Goal: Task Accomplishment & Management: Complete application form

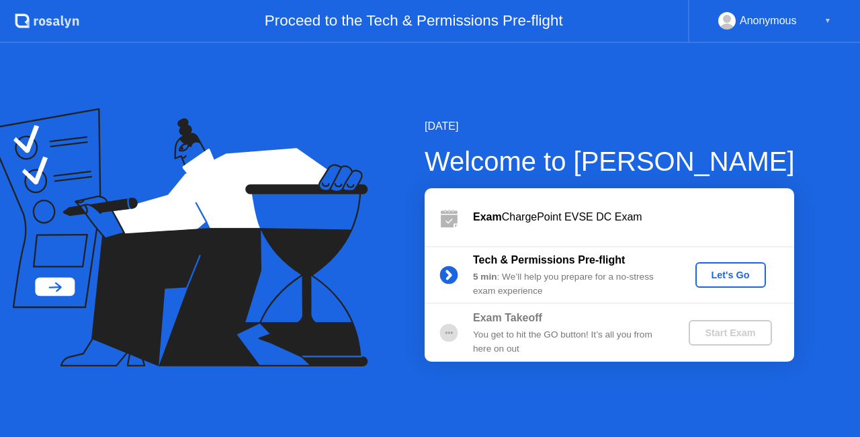
click at [709, 277] on div "Let's Go" at bounding box center [731, 274] width 60 height 11
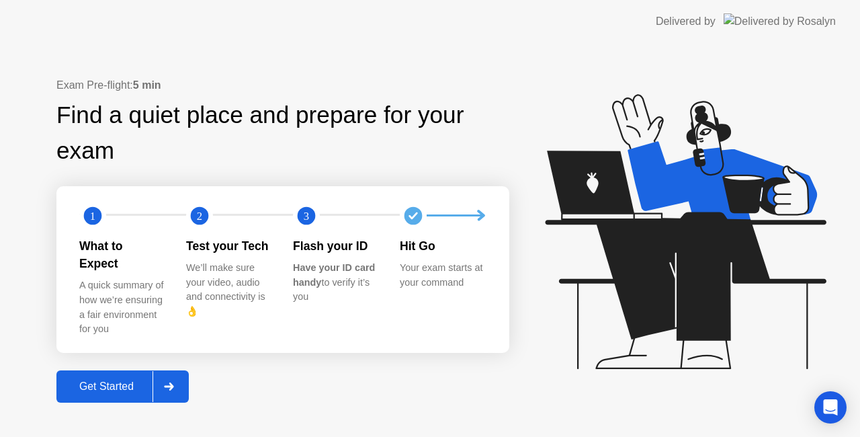
click at [137, 380] on div "Get Started" at bounding box center [106, 386] width 92 height 12
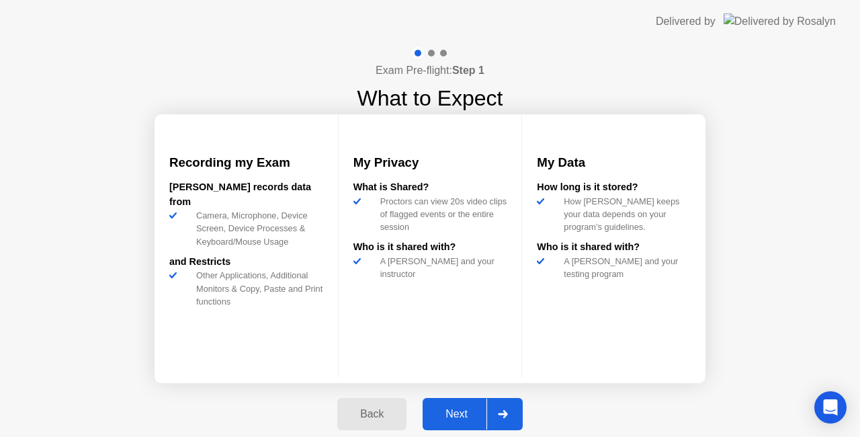
click at [450, 418] on div "Next" at bounding box center [457, 414] width 60 height 12
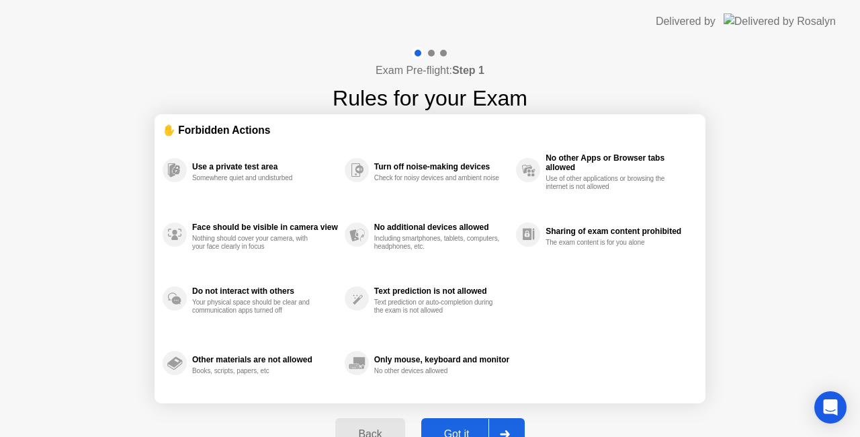
click at [450, 418] on button "Got it" at bounding box center [472, 434] width 103 height 32
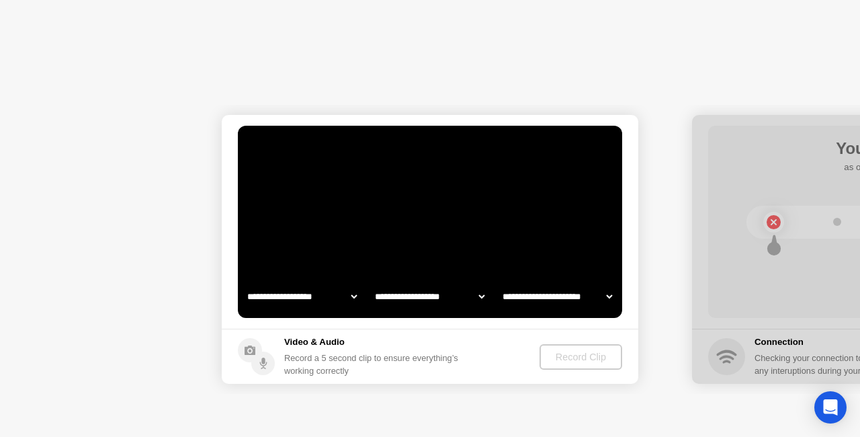
select select "**********"
select select "*******"
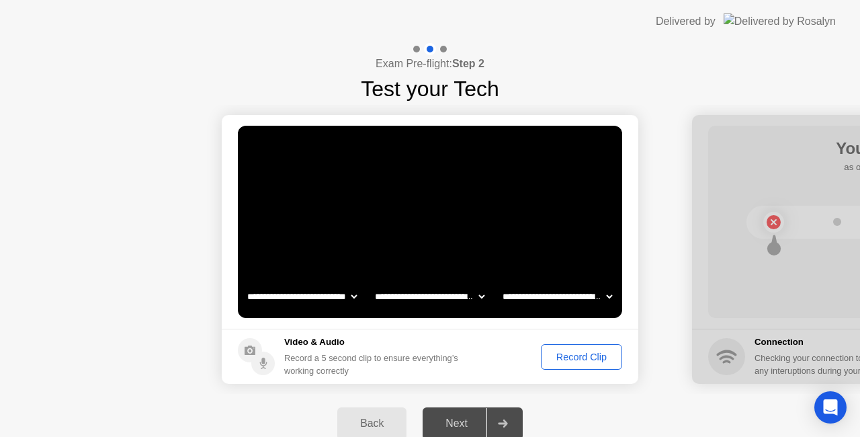
click at [559, 358] on div "Record Clip" at bounding box center [581, 356] width 72 height 11
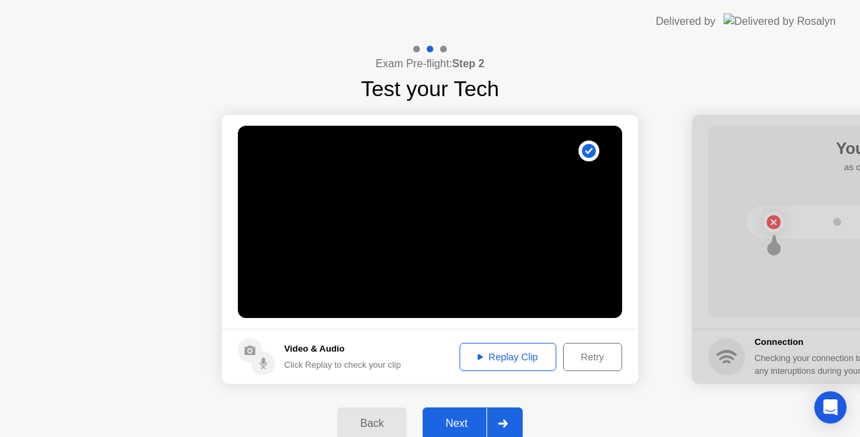
click at [511, 359] on div "Replay Clip" at bounding box center [507, 356] width 87 height 11
click at [459, 420] on div "Next" at bounding box center [457, 423] width 60 height 12
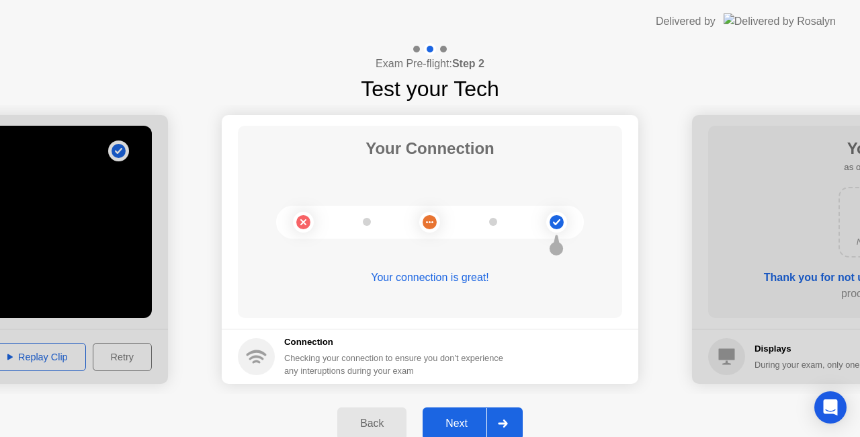
click at [459, 420] on div "Next" at bounding box center [457, 423] width 60 height 12
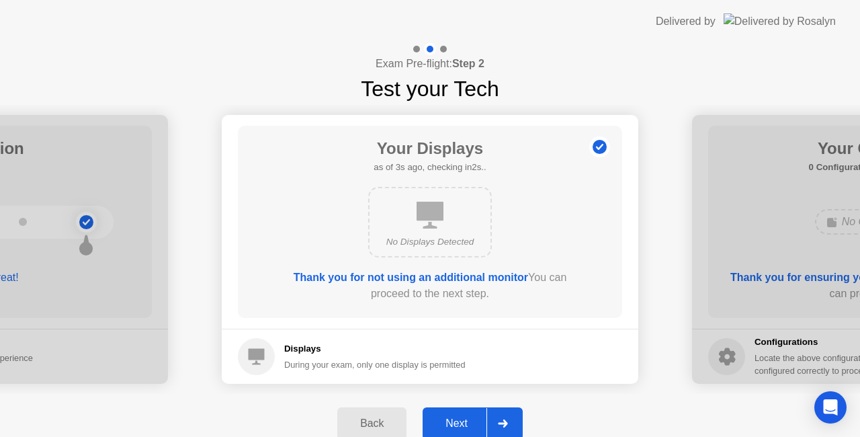
click at [459, 420] on div "Next" at bounding box center [457, 423] width 60 height 12
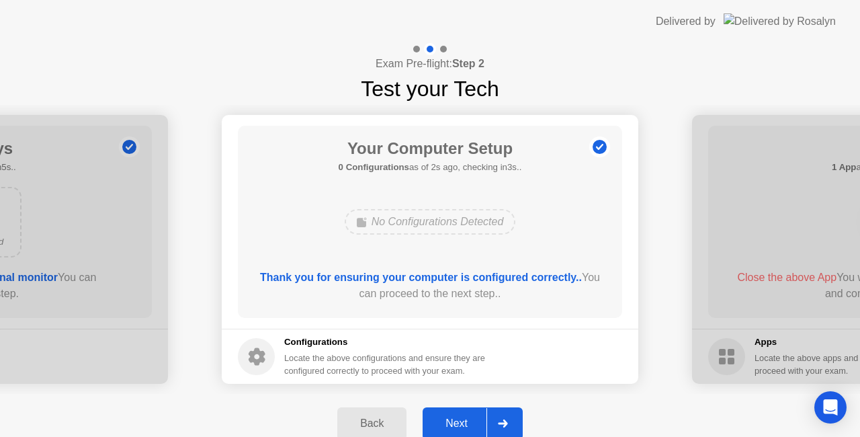
click at [459, 420] on div "Next" at bounding box center [457, 423] width 60 height 12
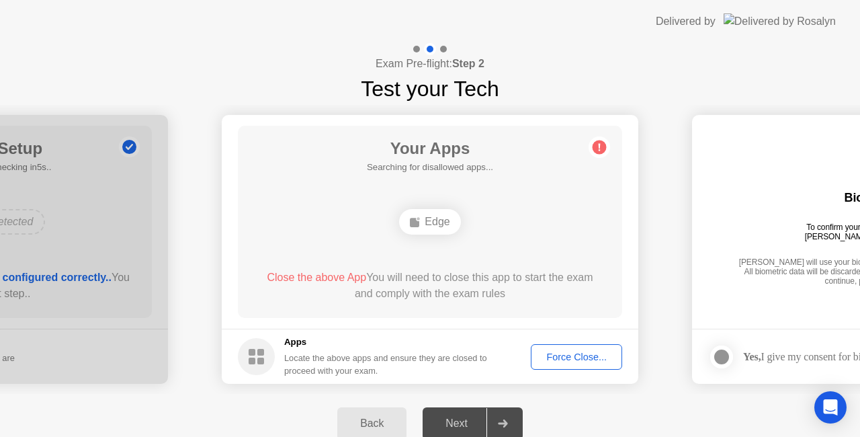
click at [438, 220] on div "Edge" at bounding box center [429, 222] width 61 height 26
click at [547, 353] on div "Force Close..." at bounding box center [576, 356] width 82 height 11
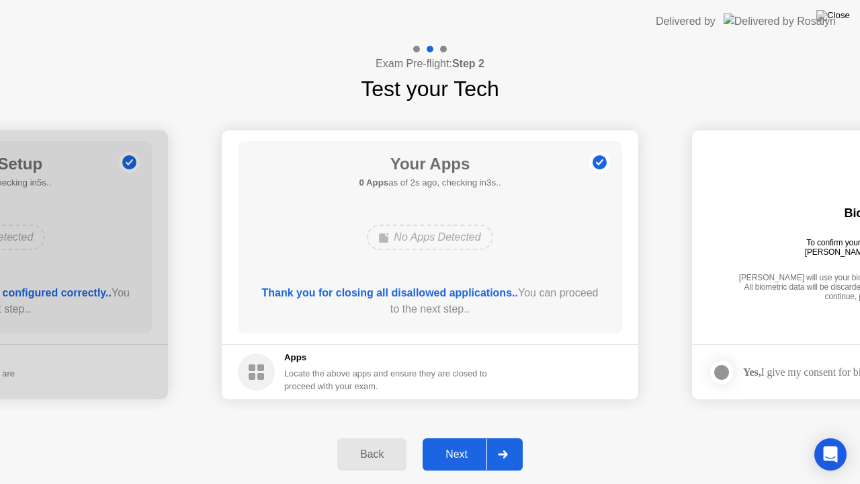
click at [459, 436] on div "Next" at bounding box center [457, 454] width 60 height 12
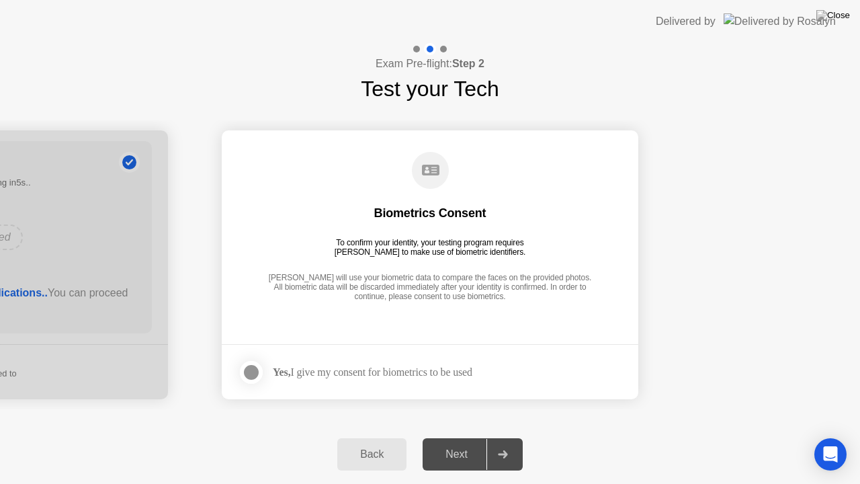
click at [257, 377] on div at bounding box center [251, 372] width 16 height 16
click at [462, 436] on div "Next" at bounding box center [457, 454] width 60 height 12
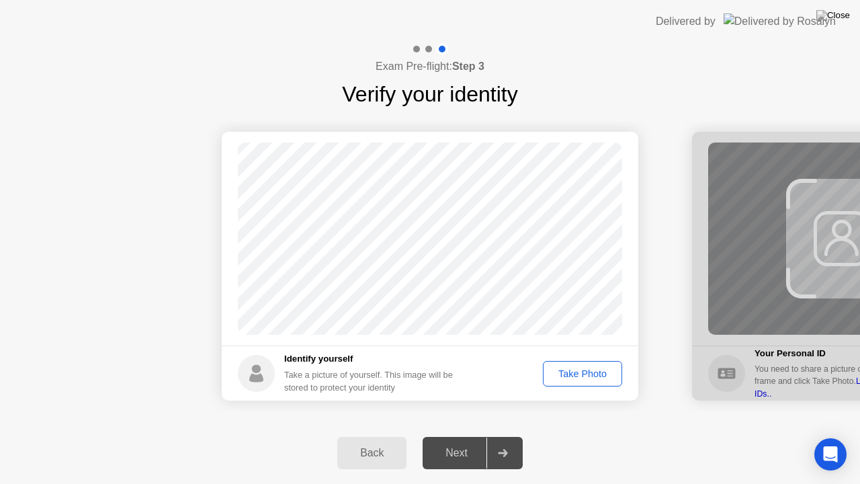
click at [574, 377] on div "Take Photo" at bounding box center [582, 373] width 70 height 11
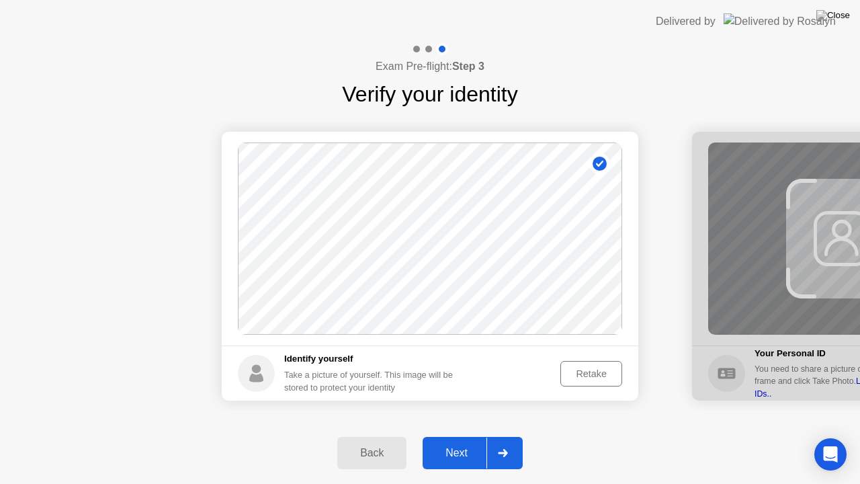
click at [443, 436] on div "Next" at bounding box center [457, 453] width 60 height 12
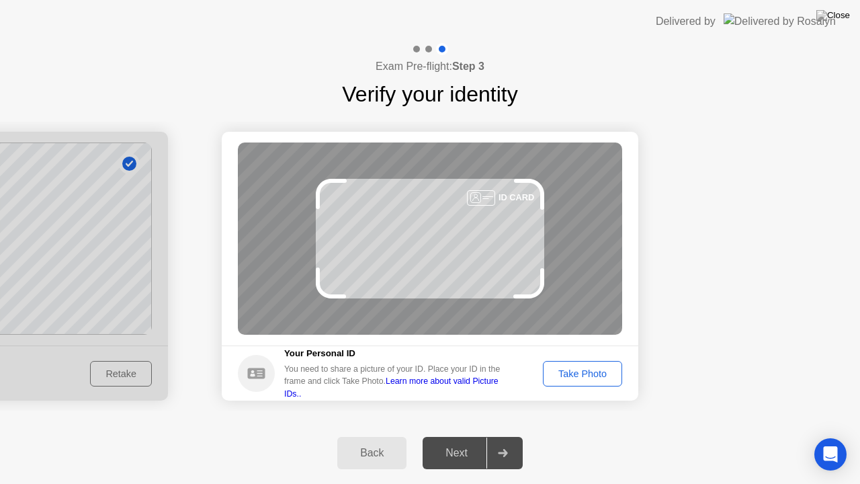
click at [570, 382] on button "Take Photo" at bounding box center [582, 374] width 79 height 26
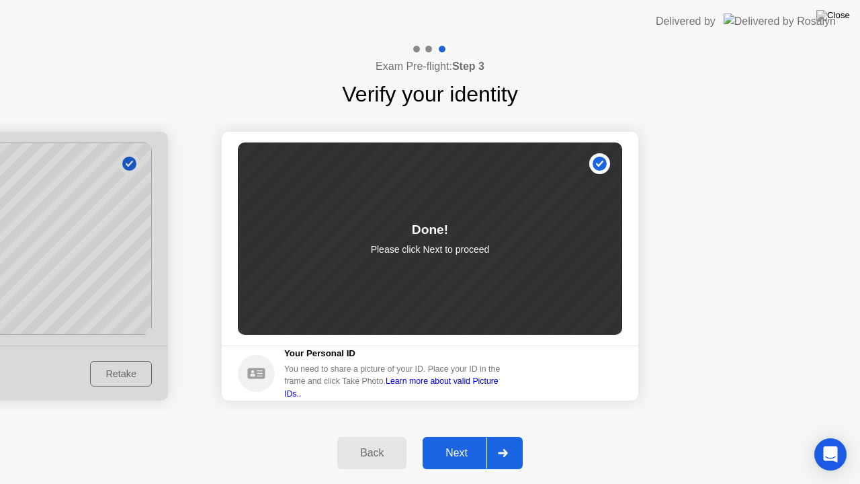
click at [457, 436] on div "Next" at bounding box center [457, 453] width 60 height 12
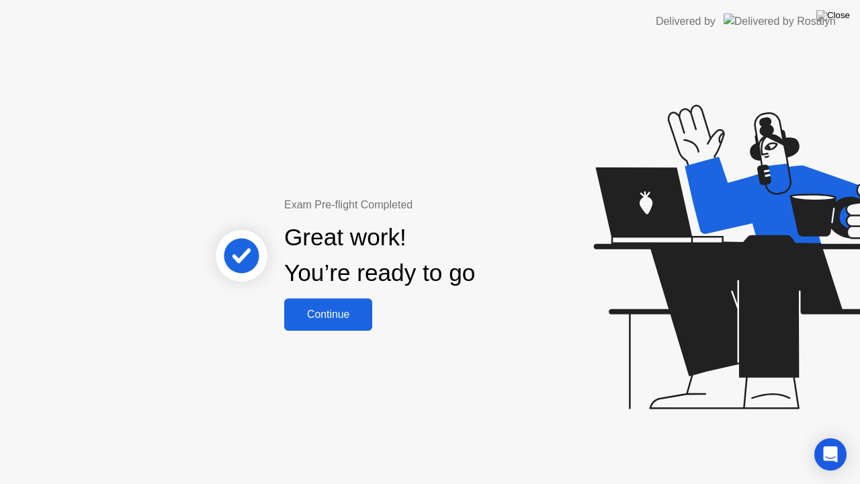
click at [351, 315] on div "Continue" at bounding box center [328, 314] width 80 height 12
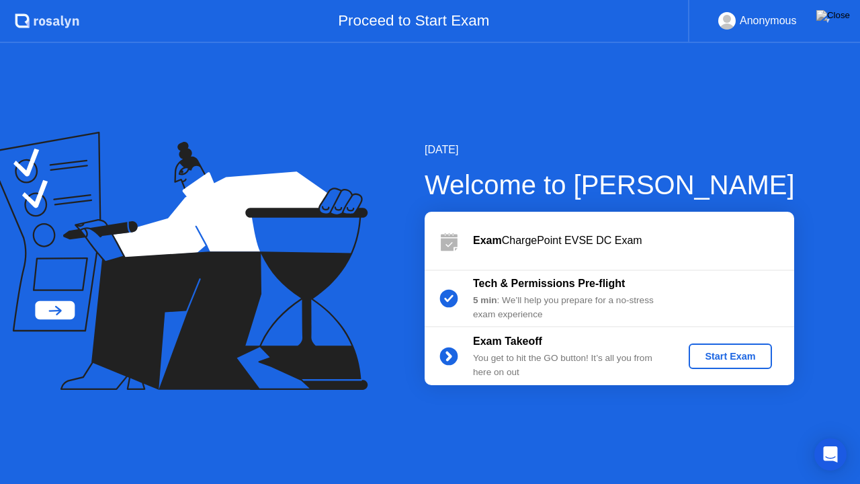
click at [713, 351] on div "Start Exam" at bounding box center [730, 356] width 72 height 11
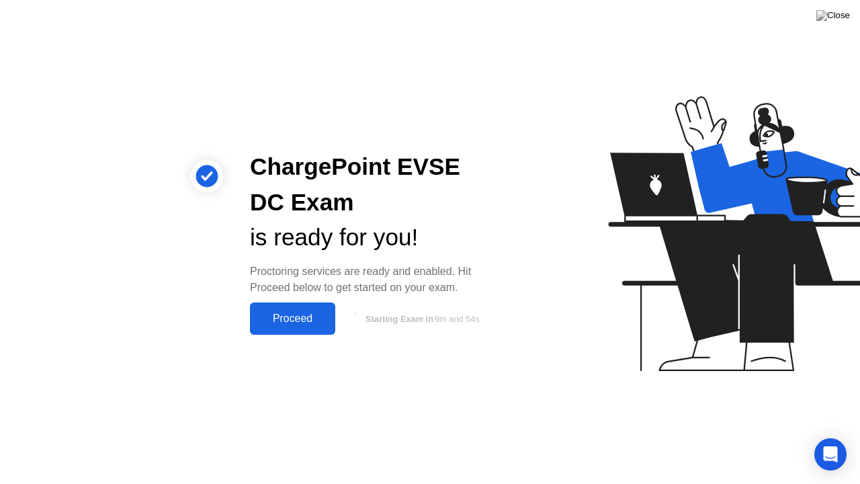
click at [310, 324] on div "Proceed" at bounding box center [292, 318] width 77 height 12
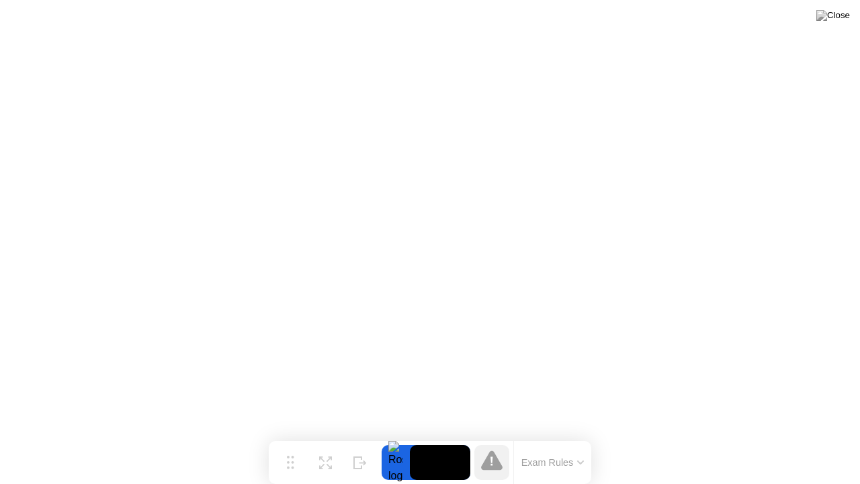
click at [577, 436] on icon at bounding box center [580, 462] width 7 height 4
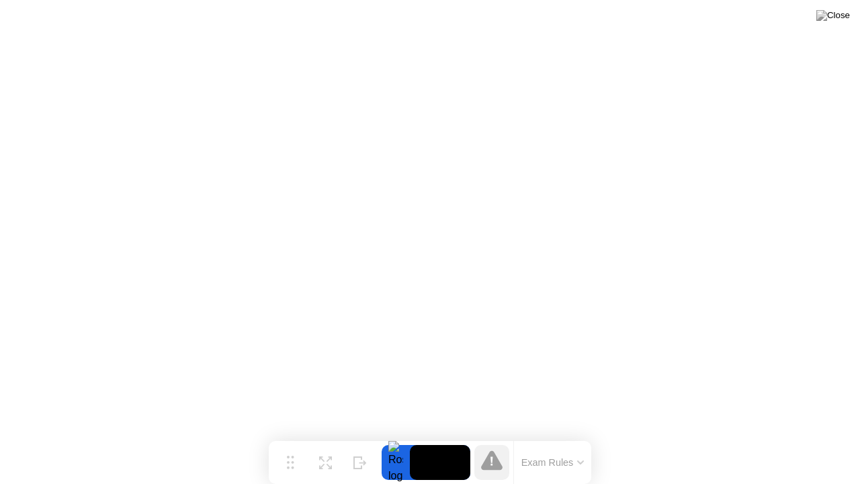
click at [435, 436] on video at bounding box center [440, 462] width 60 height 35
click at [845, 18] on img at bounding box center [833, 15] width 34 height 11
click at [549, 436] on button "Exam Rules" at bounding box center [552, 462] width 71 height 12
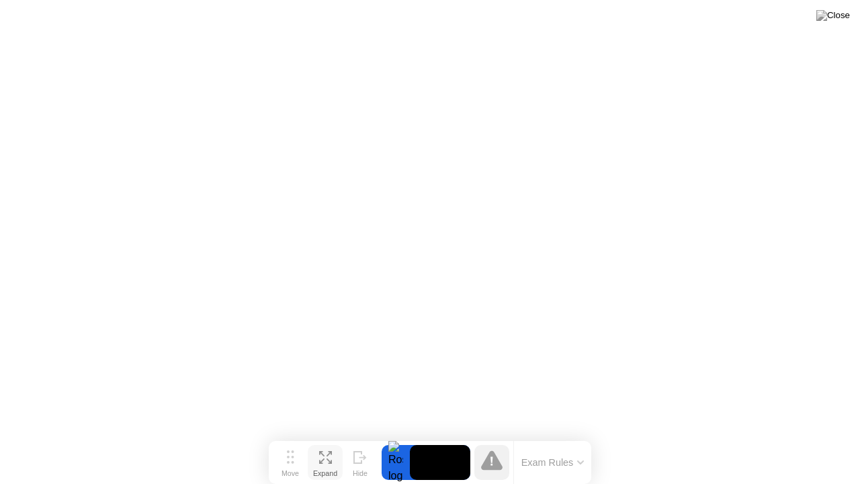
click at [323, 436] on icon at bounding box center [325, 457] width 13 height 13
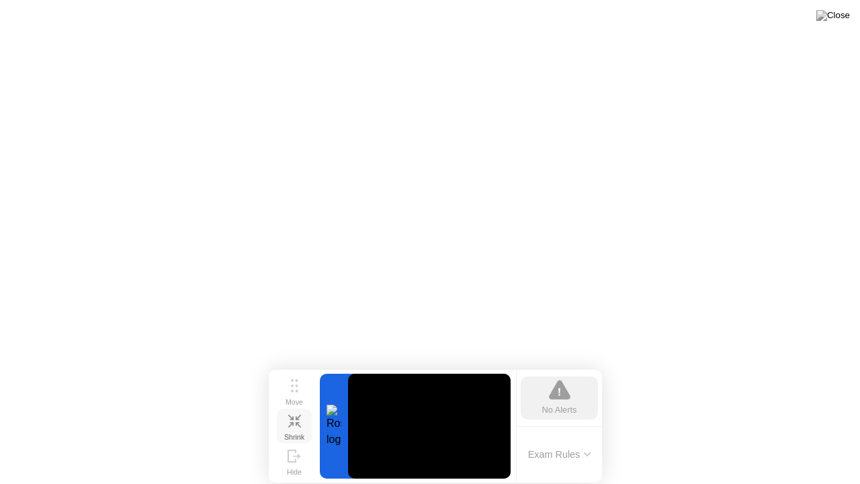
click at [292, 426] on icon at bounding box center [294, 420] width 13 height 13
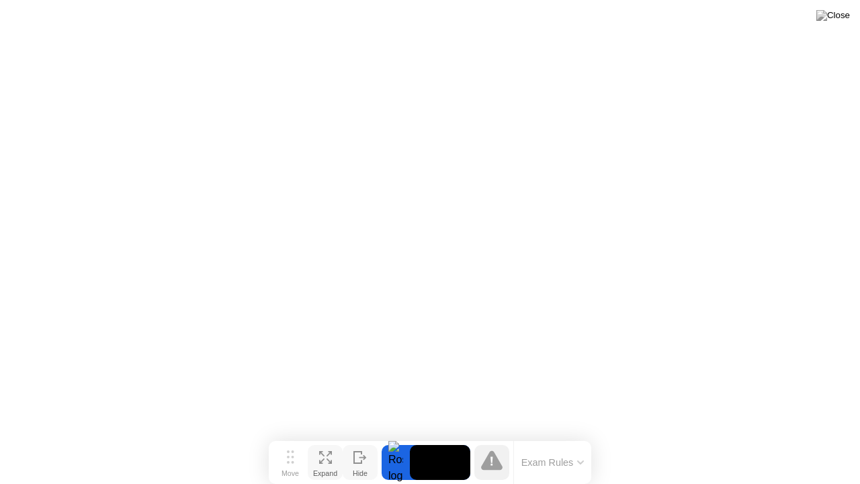
click at [355, 436] on icon at bounding box center [357, 456] width 7 height 11
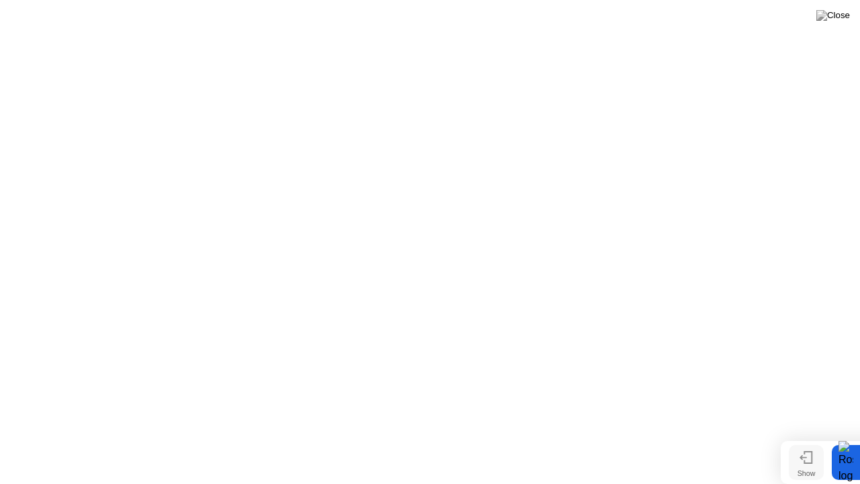
click at [817, 436] on button "Show" at bounding box center [806, 462] width 35 height 35
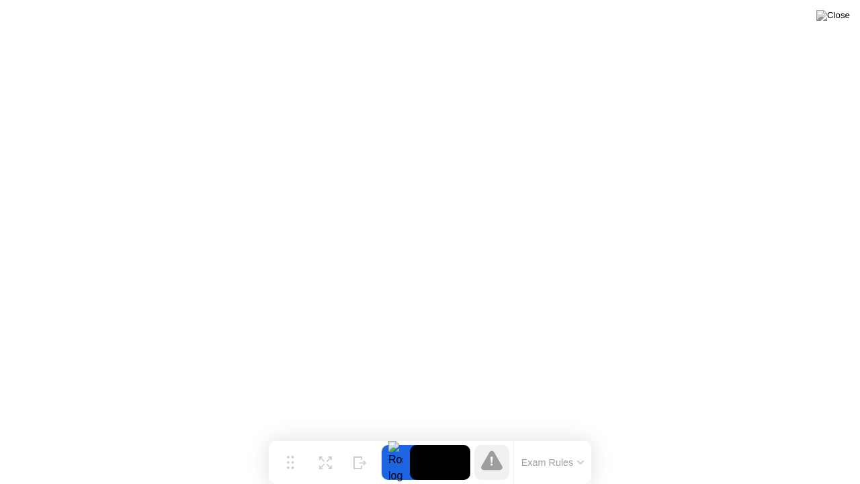
click at [495, 436] on icon at bounding box center [491, 459] width 21 height 19
click at [836, 20] on img at bounding box center [833, 15] width 34 height 11
click at [834, 15] on img at bounding box center [833, 15] width 34 height 11
